Goal: Task Accomplishment & Management: Manage account settings

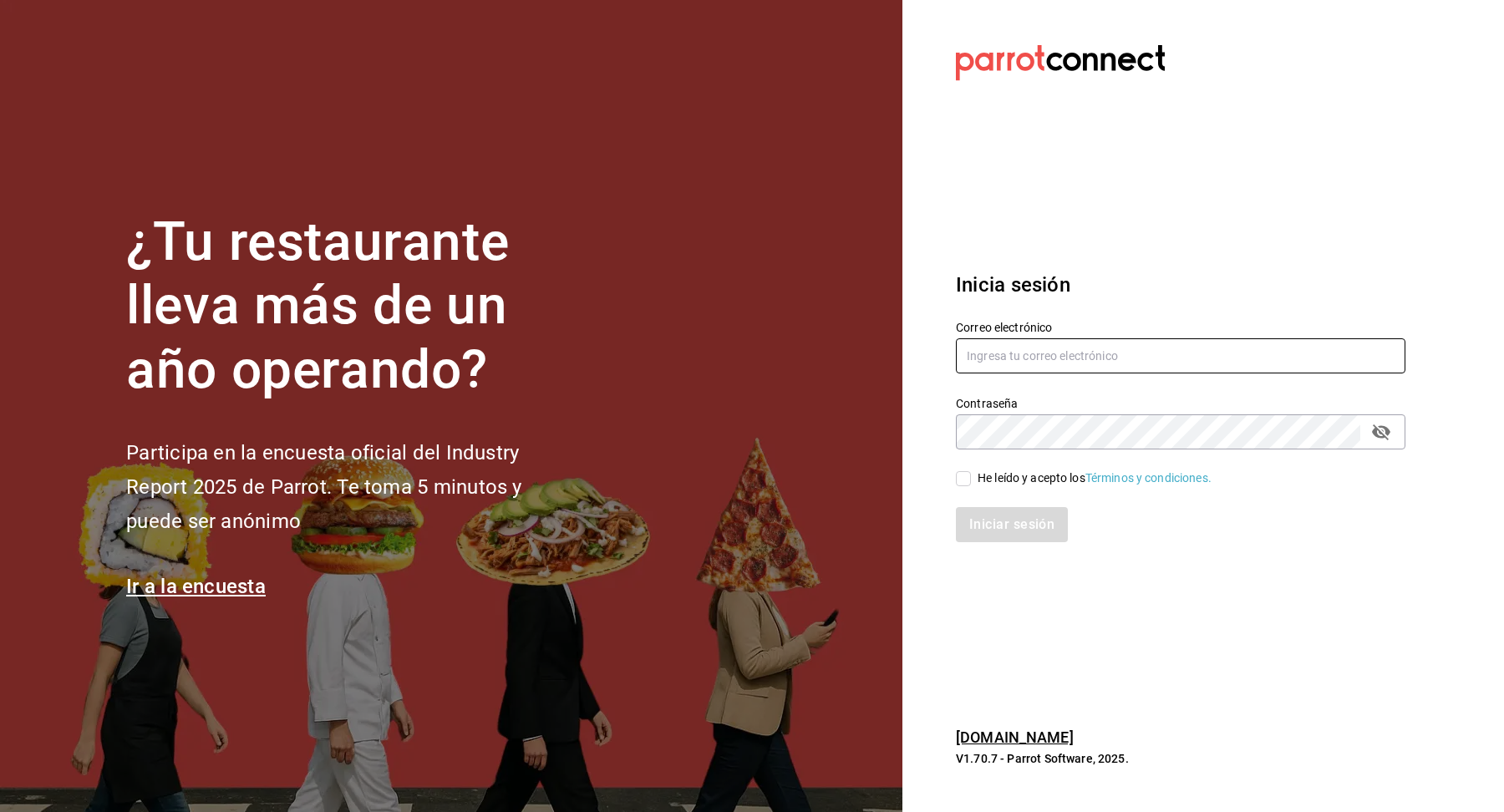
click at [1315, 369] on input "text" at bounding box center [1181, 355] width 450 height 35
type input ","
type input "[EMAIL_ADDRESS][DOMAIN_NAME]"
click at [986, 479] on div "He leído y acepto los Términos y condiciones." at bounding box center [1094, 478] width 234 height 18
click at [971, 479] on input "He leído y acepto los Términos y condiciones." at bounding box center [963, 478] width 15 height 15
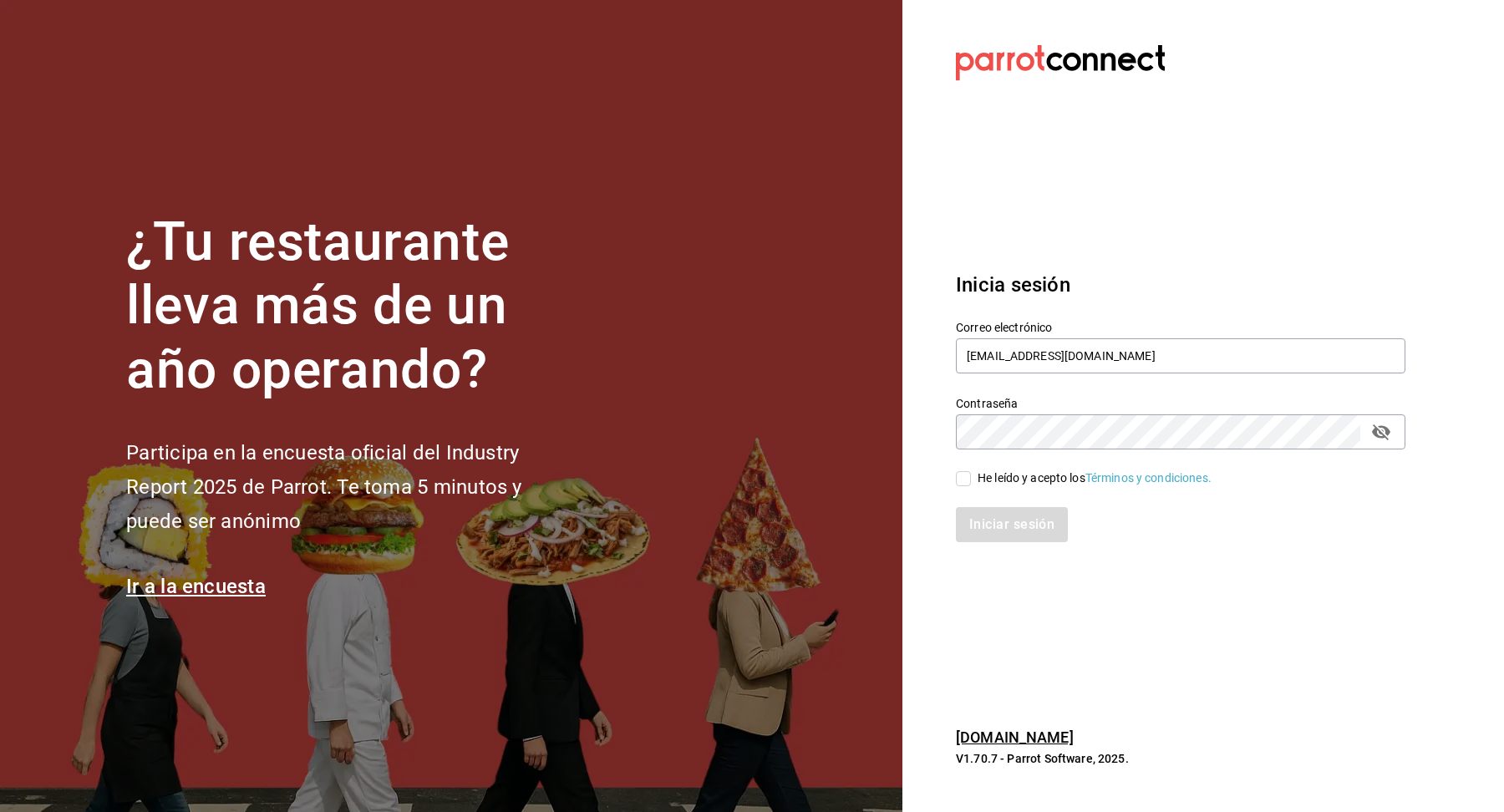
checkbox input "true"
click at [978, 529] on button "Iniciar sesión" at bounding box center [1012, 524] width 113 height 35
